Goal: Find specific page/section: Find specific page/section

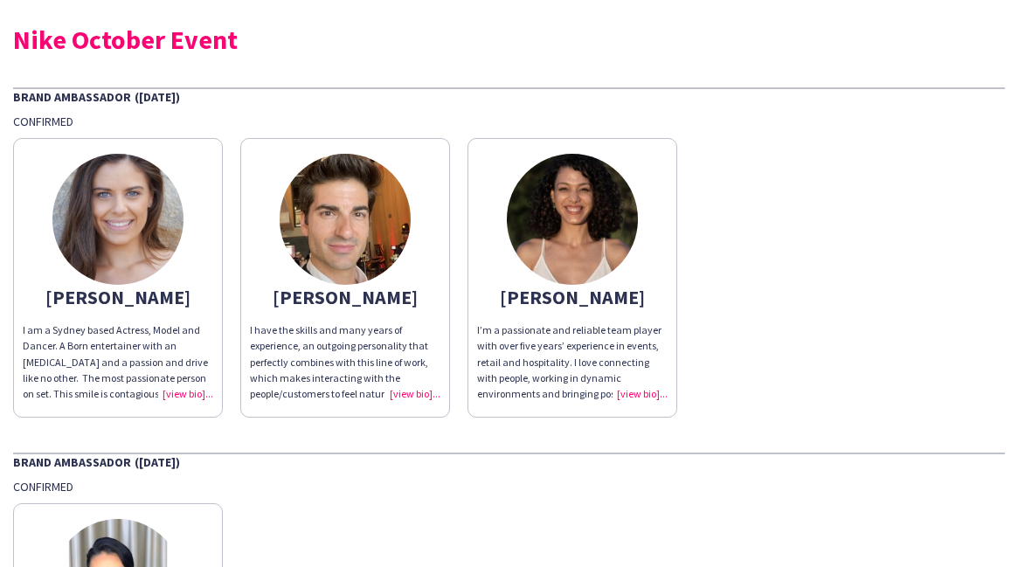
click at [332, 222] on img at bounding box center [345, 219] width 131 height 131
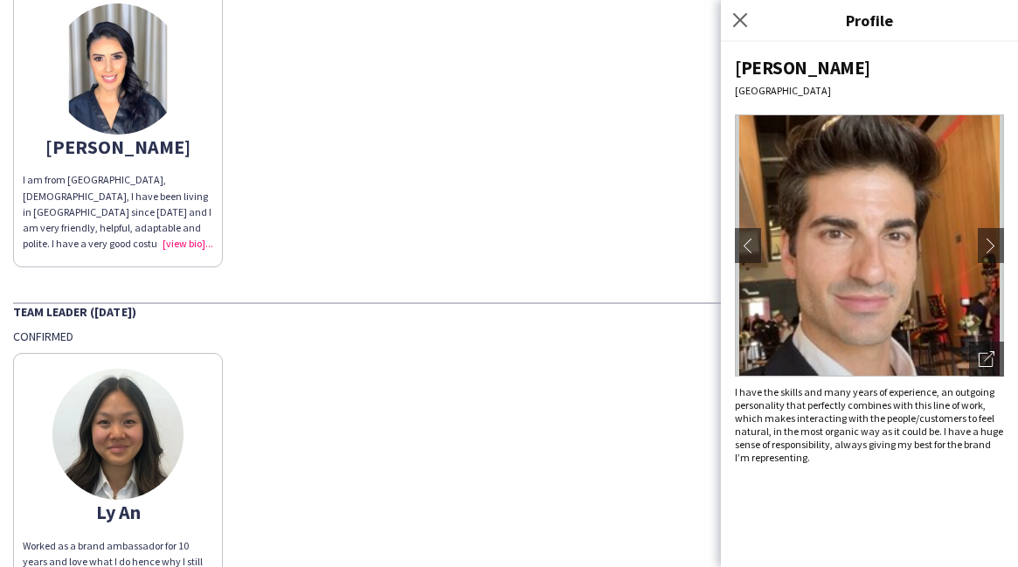
scroll to position [660, 0]
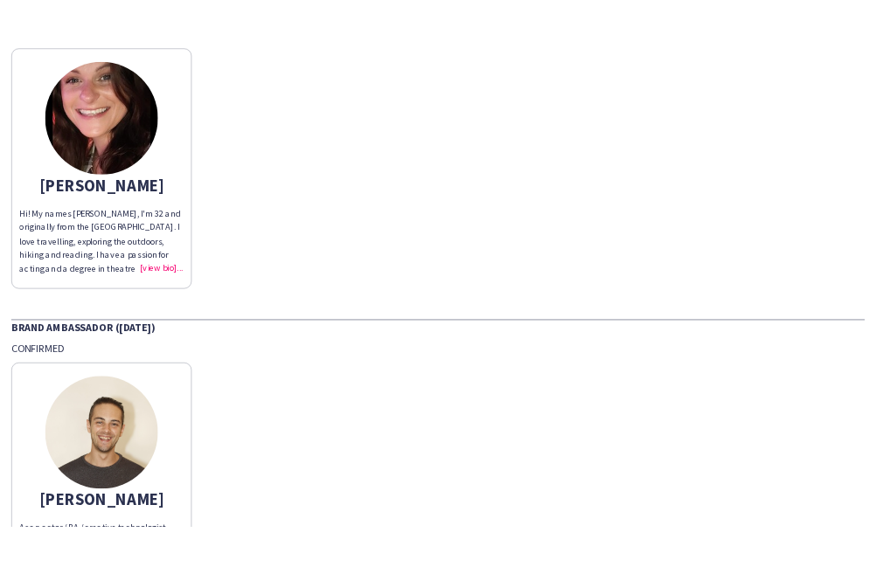
scroll to position [91, 0]
